Goal: Transaction & Acquisition: Purchase product/service

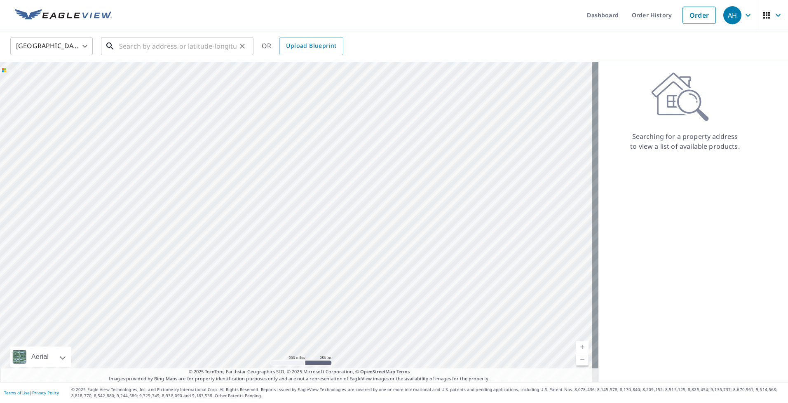
click at [157, 47] on input "text" at bounding box center [177, 46] width 117 height 23
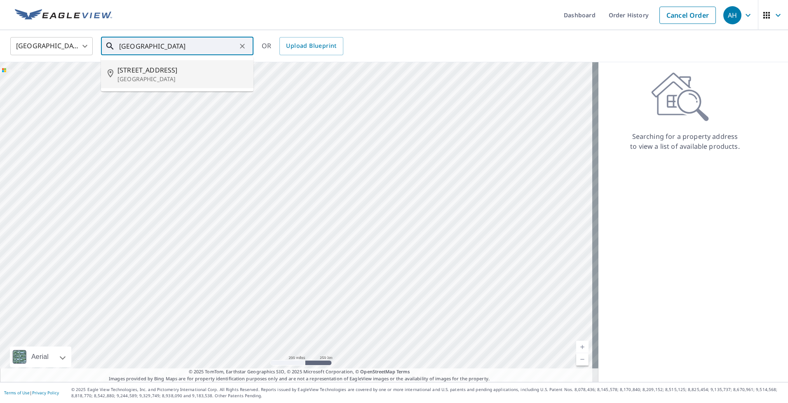
click at [138, 74] on span "[STREET_ADDRESS]" at bounding box center [181, 70] width 129 height 10
type input "[STREET_ADDRESS][PERSON_NAME]"
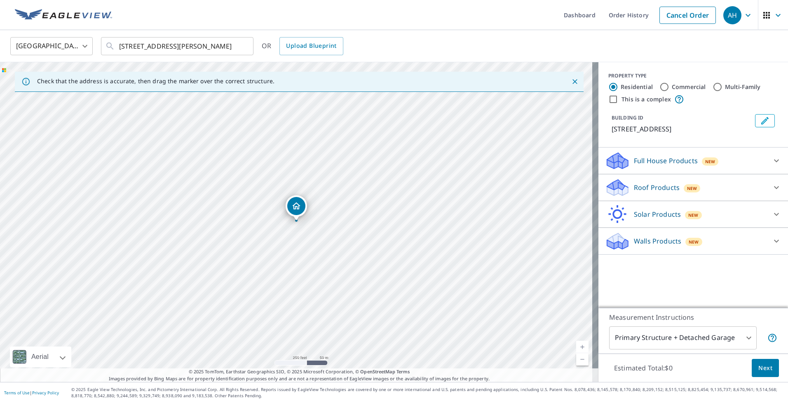
click at [758, 188] on div "Roof Products New" at bounding box center [686, 187] width 162 height 19
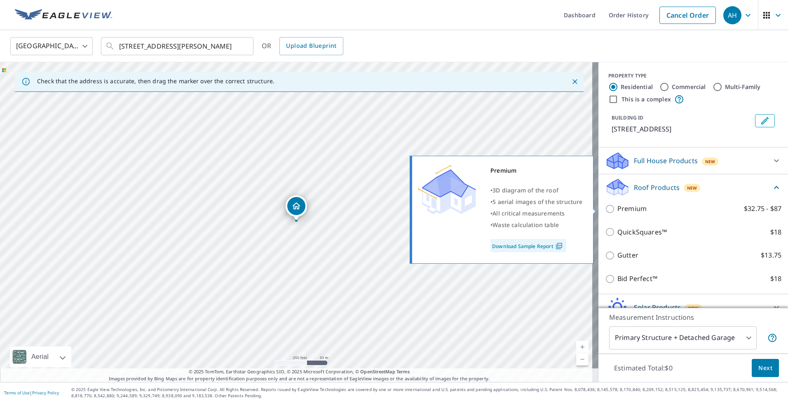
click at [605, 210] on input "Premium $32.75 - $87" at bounding box center [611, 209] width 12 height 10
checkbox input "true"
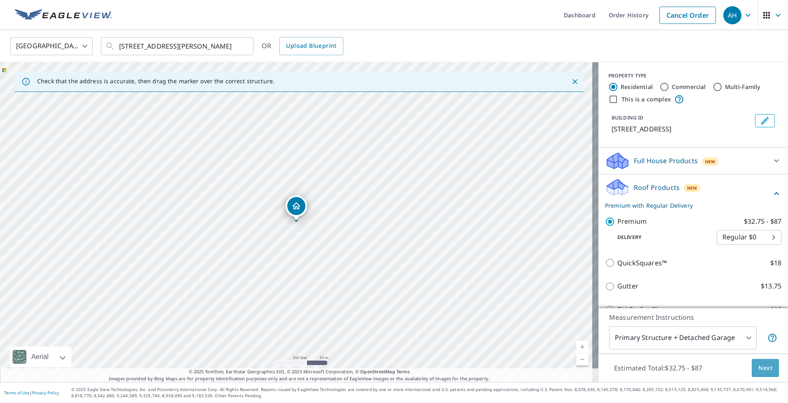
click at [758, 373] on button "Next" at bounding box center [764, 368] width 27 height 19
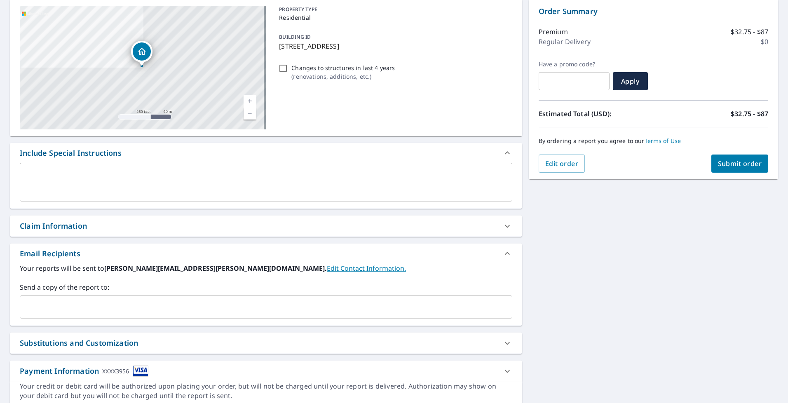
scroll to position [84, 0]
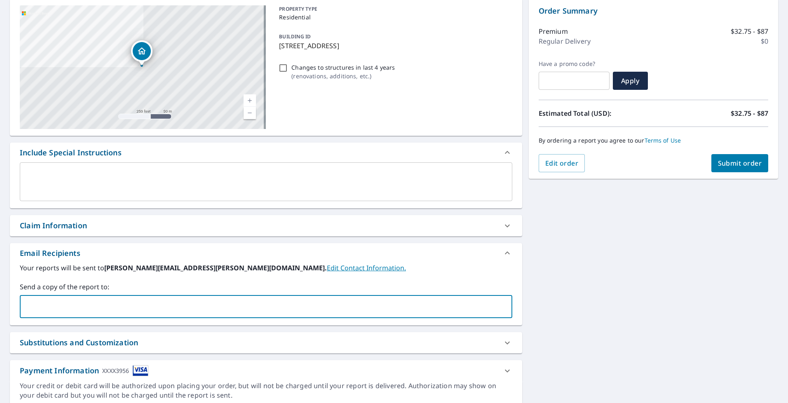
click at [119, 308] on input "text" at bounding box center [259, 307] width 473 height 16
type input "[EMAIL_ADDRESS][DOMAIN_NAME]"
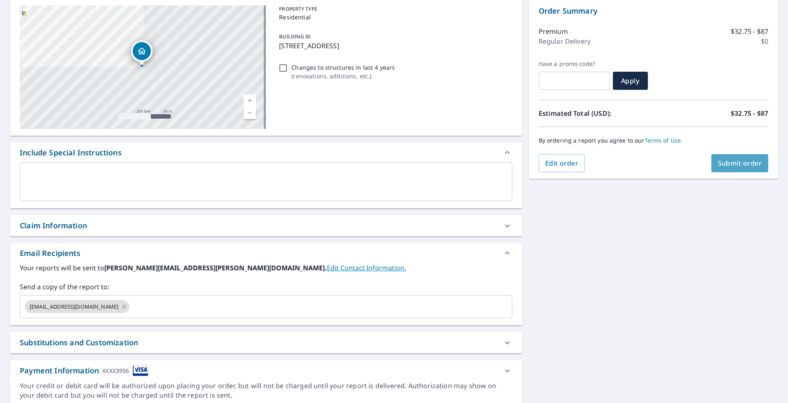
click at [740, 170] on button "Submit order" at bounding box center [739, 163] width 57 height 18
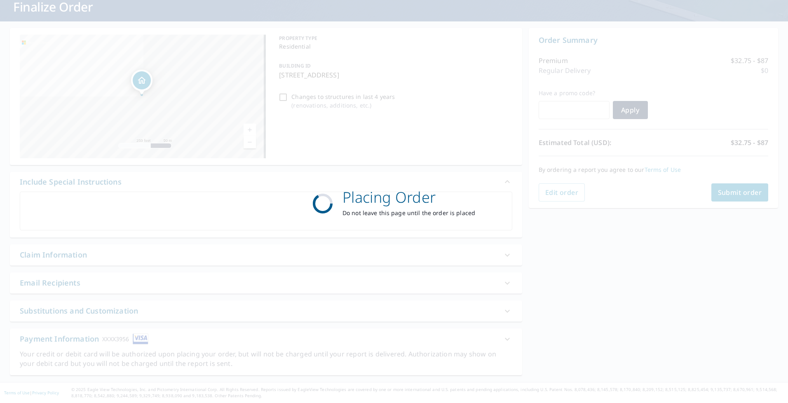
scroll to position [55, 0]
